Goal: Task Accomplishment & Management: Manage account settings

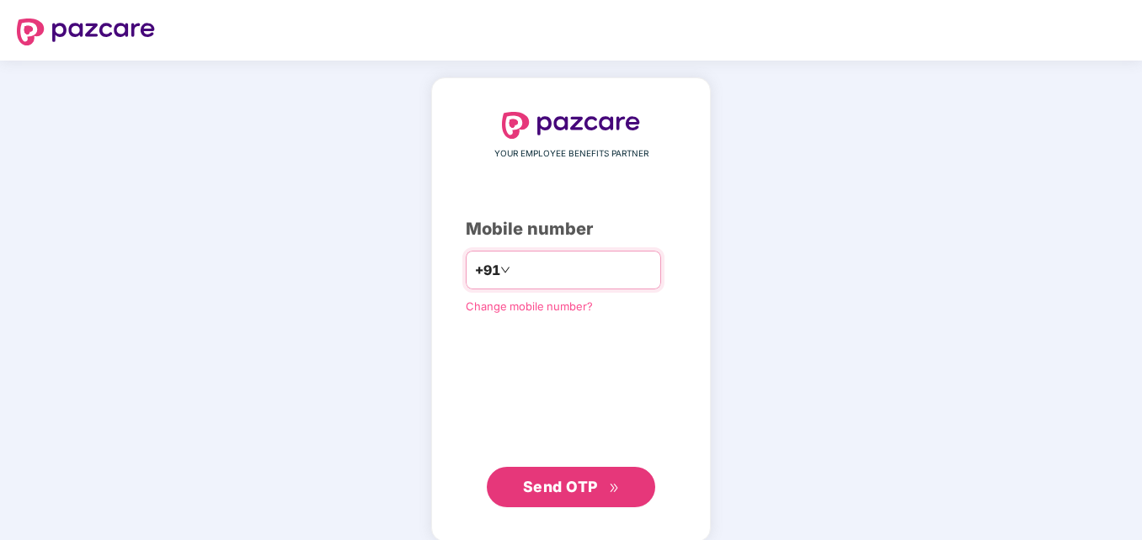
click at [514, 267] on input "**********" at bounding box center [583, 270] width 138 height 27
type input "**********"
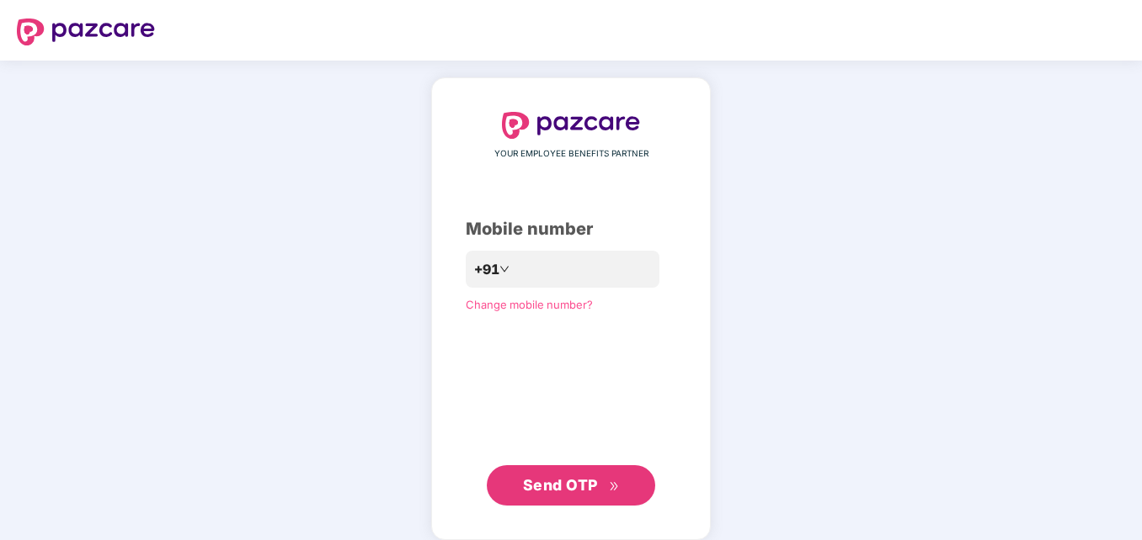
click at [542, 491] on span "Send OTP" at bounding box center [560, 485] width 75 height 18
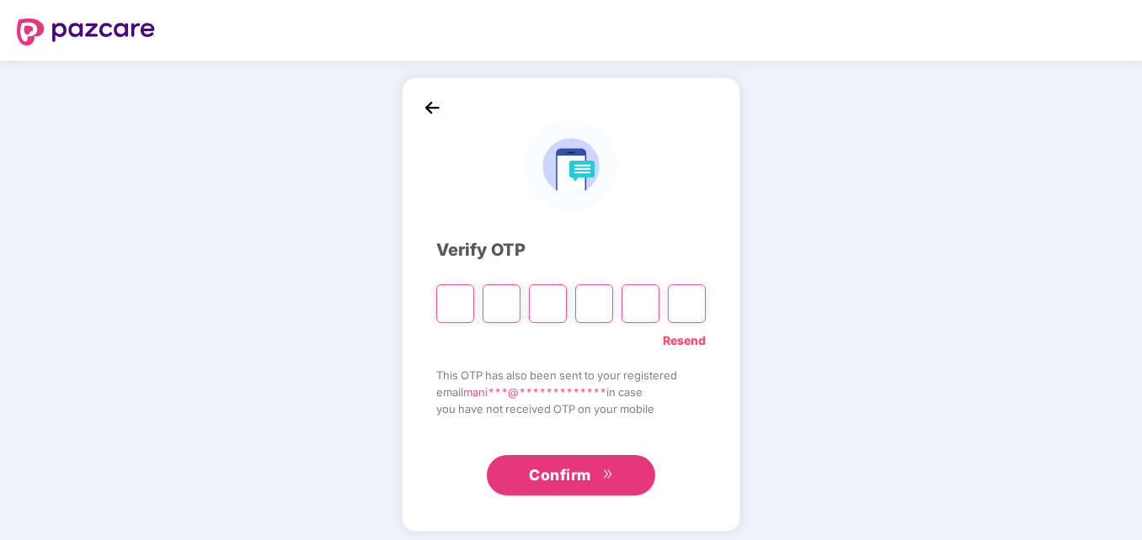
paste input "*"
type input "*"
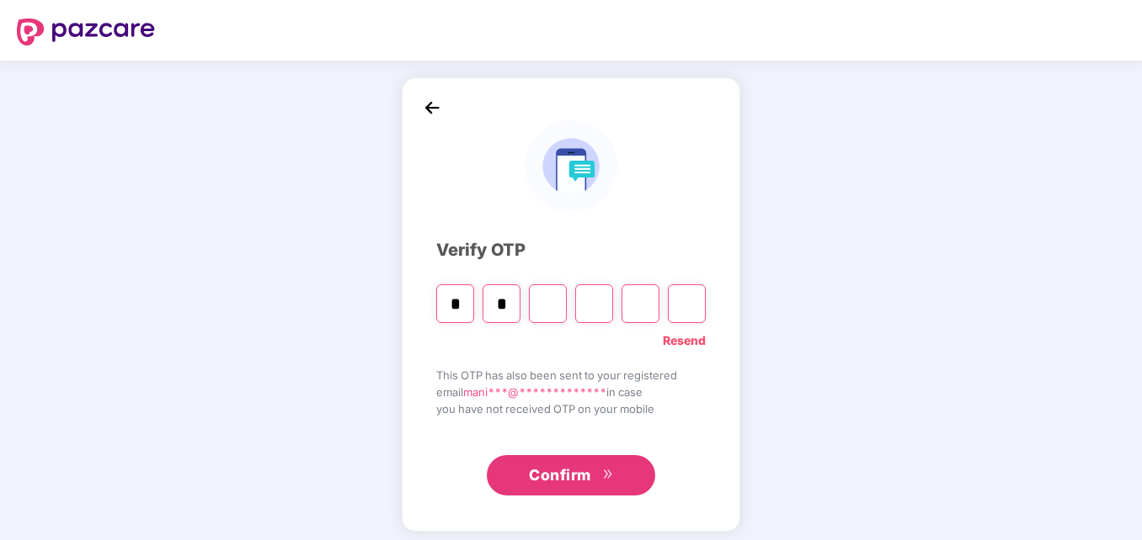
type input "*"
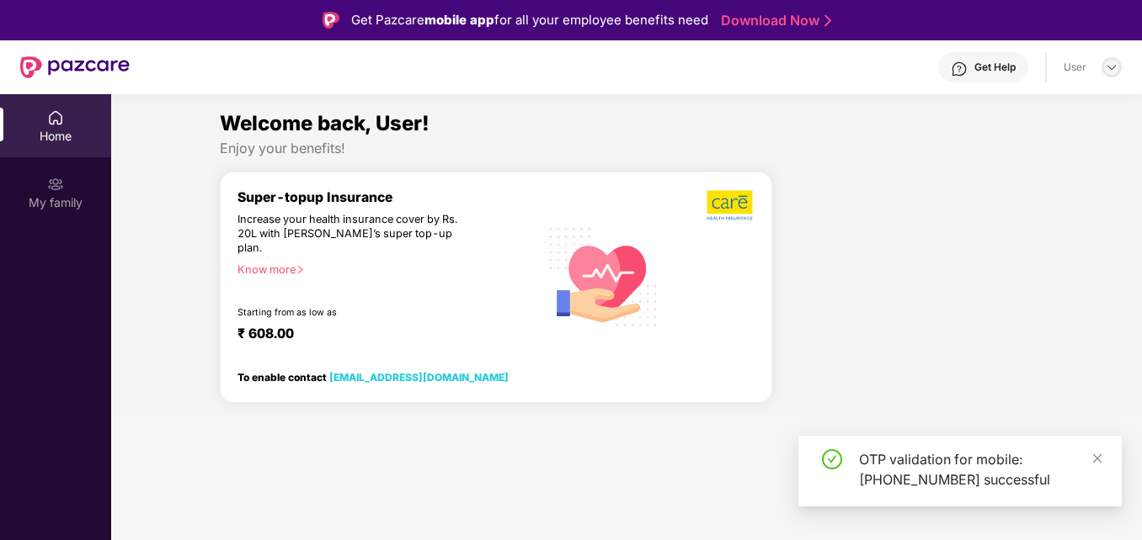
click at [1109, 66] on img at bounding box center [1111, 67] width 13 height 13
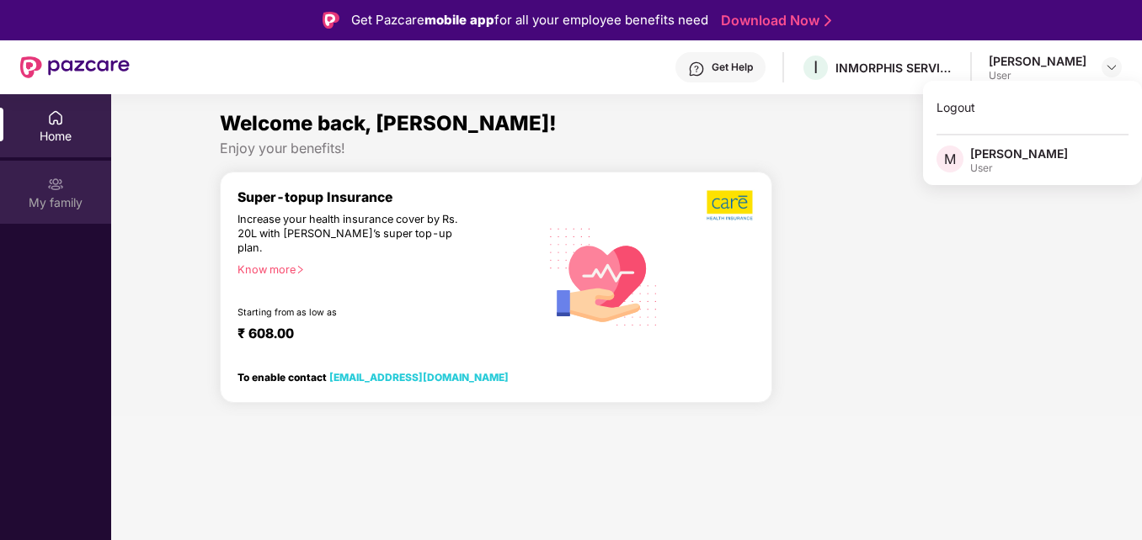
click at [33, 204] on div "My family" at bounding box center [55, 202] width 111 height 17
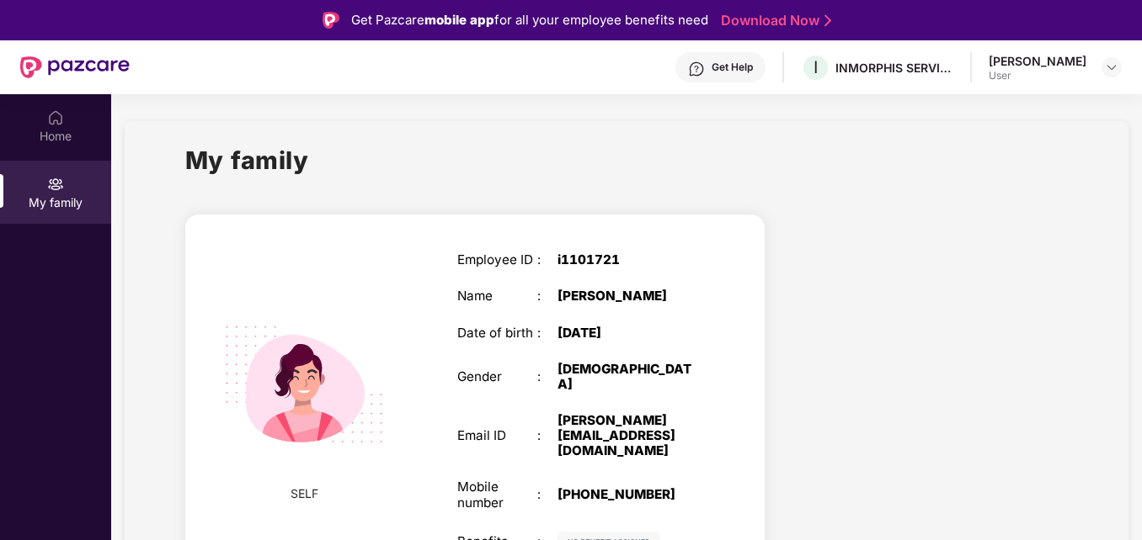
click at [1141, 488] on section "My family SELF Employee ID : i1101721 Name : Manisha S Date of birth : 28 Mar 1…" at bounding box center [626, 376] width 1030 height 564
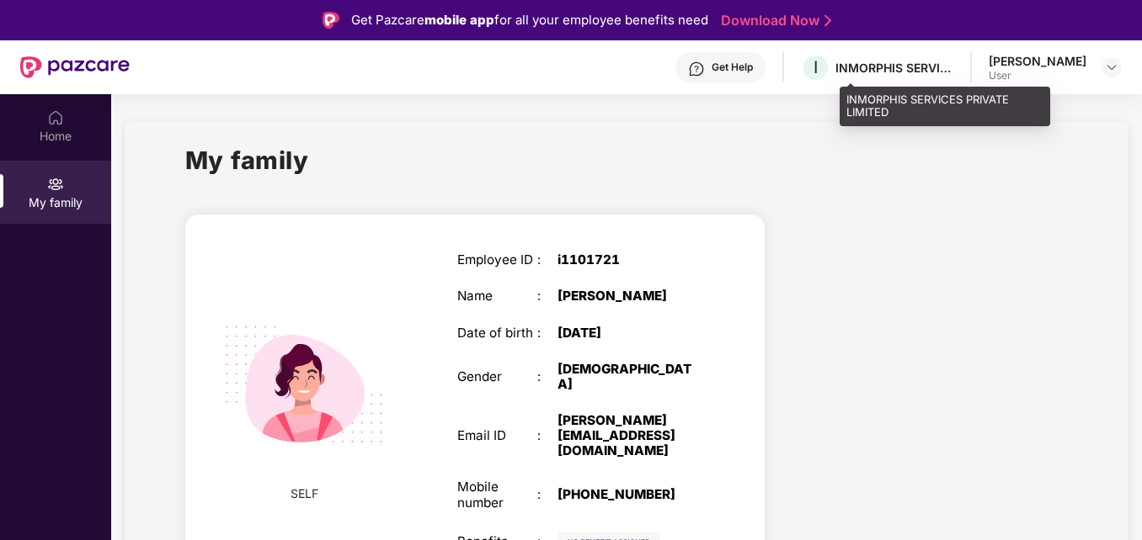
click at [906, 72] on div "INMORPHIS SERVICES PRIVATE LIMITED" at bounding box center [894, 68] width 118 height 16
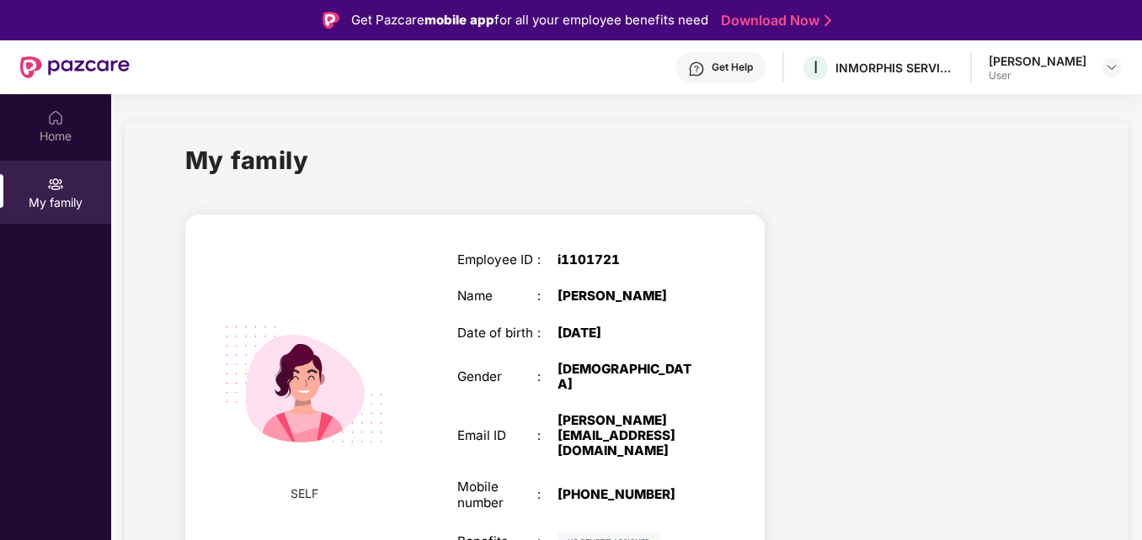
click at [753, 64] on div "Get Help" at bounding box center [731, 67] width 41 height 13
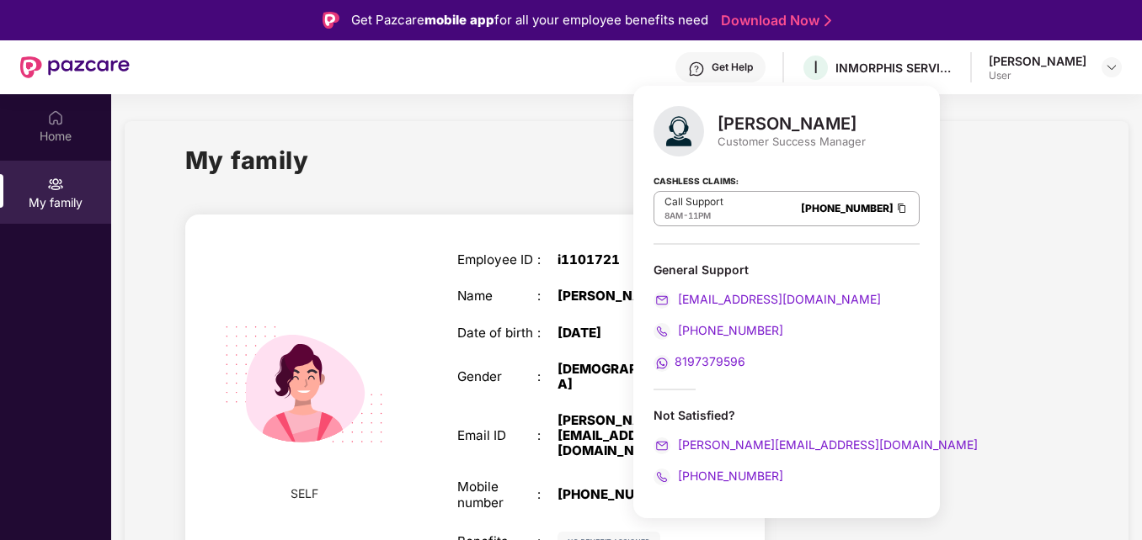
click at [704, 367] on span "8197379596" at bounding box center [709, 361] width 71 height 14
